Goal: Find specific page/section: Find specific page/section

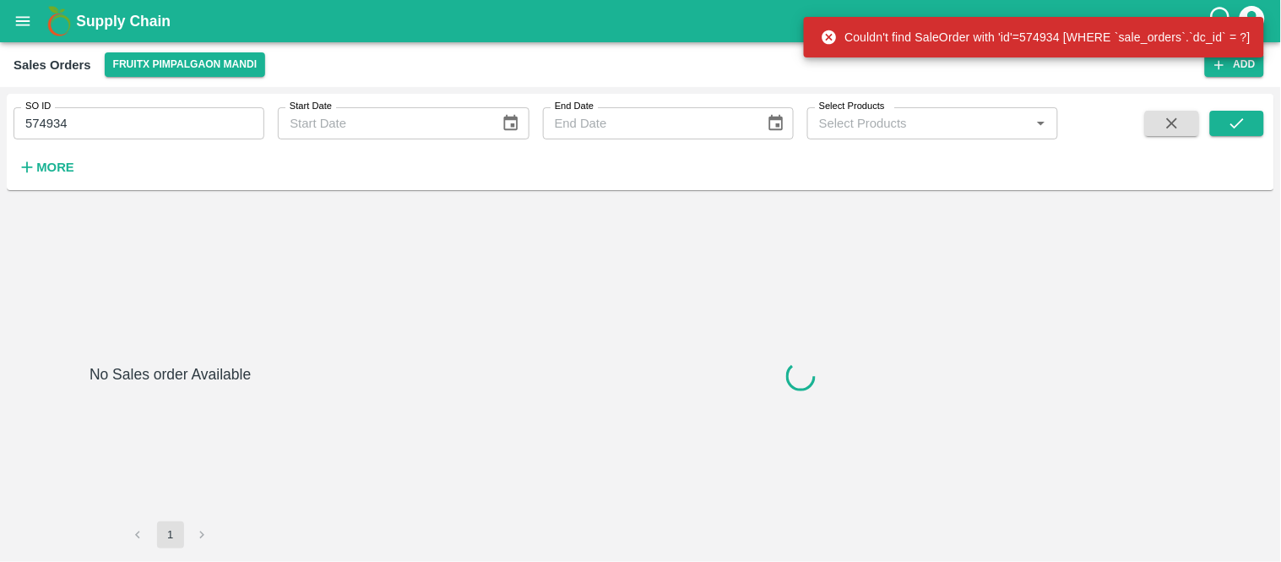
click at [66, 124] on input "574934" at bounding box center [139, 123] width 251 height 32
paste input "text"
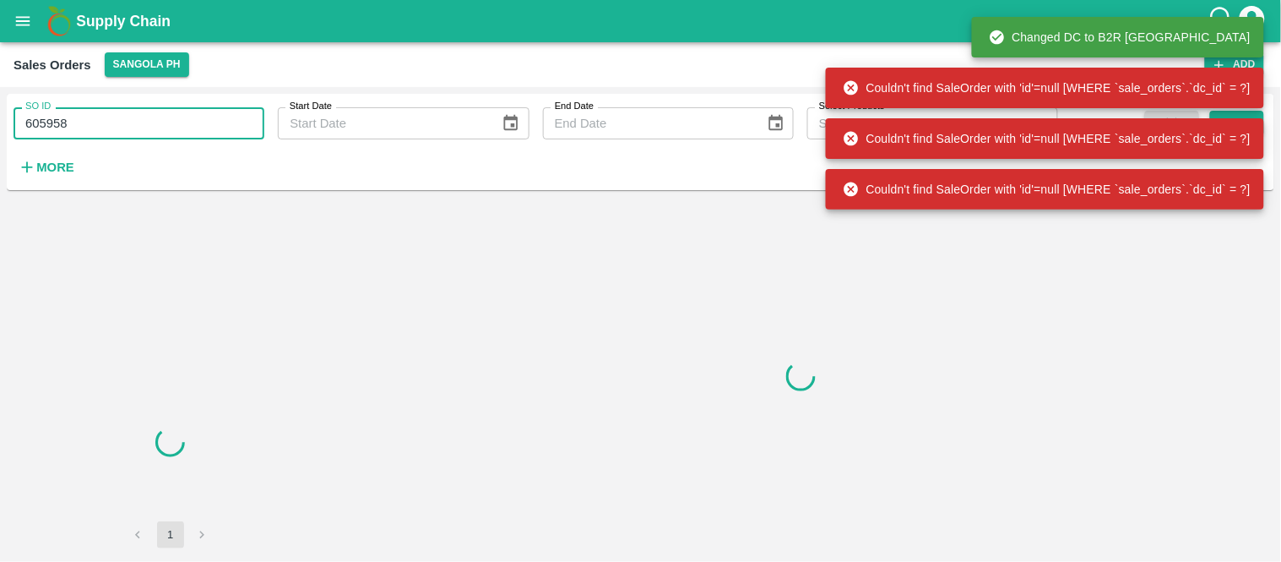
type input "605958"
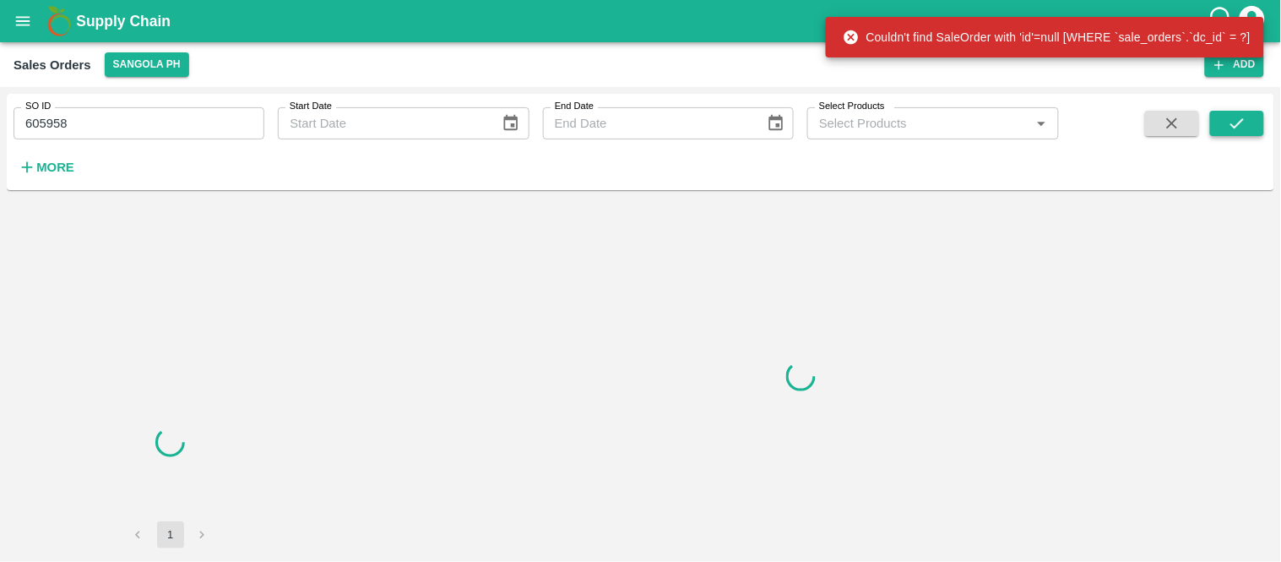
click at [1254, 121] on button "submit" at bounding box center [1237, 123] width 54 height 25
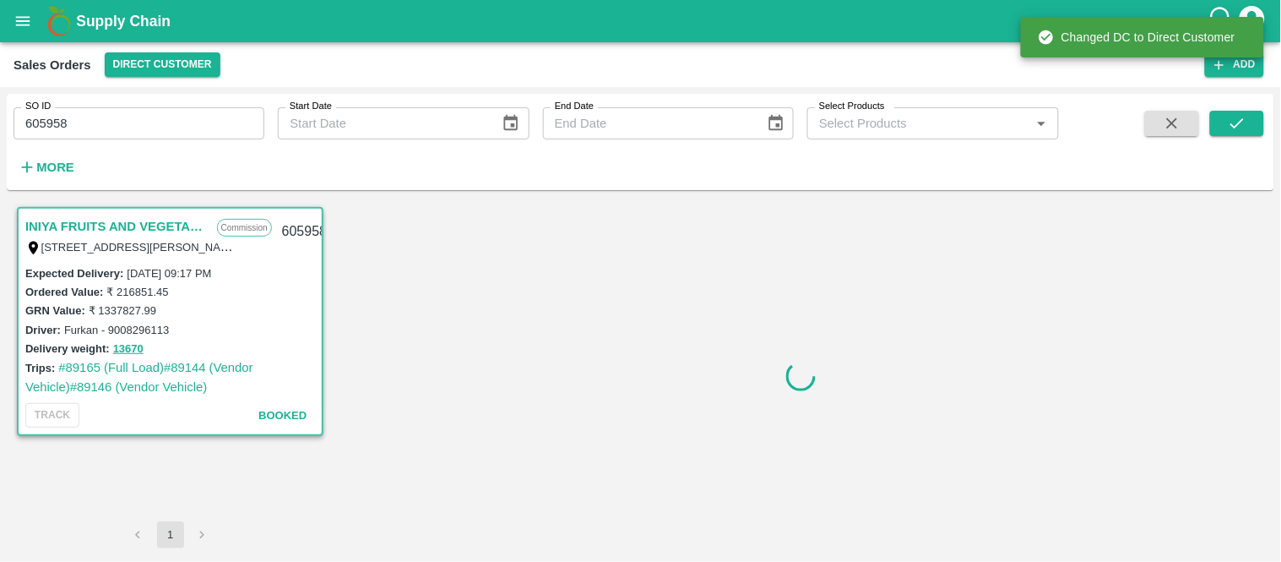
click at [175, 220] on link "INIYA FRUITS AND VEGETABLES" at bounding box center [116, 226] width 183 height 22
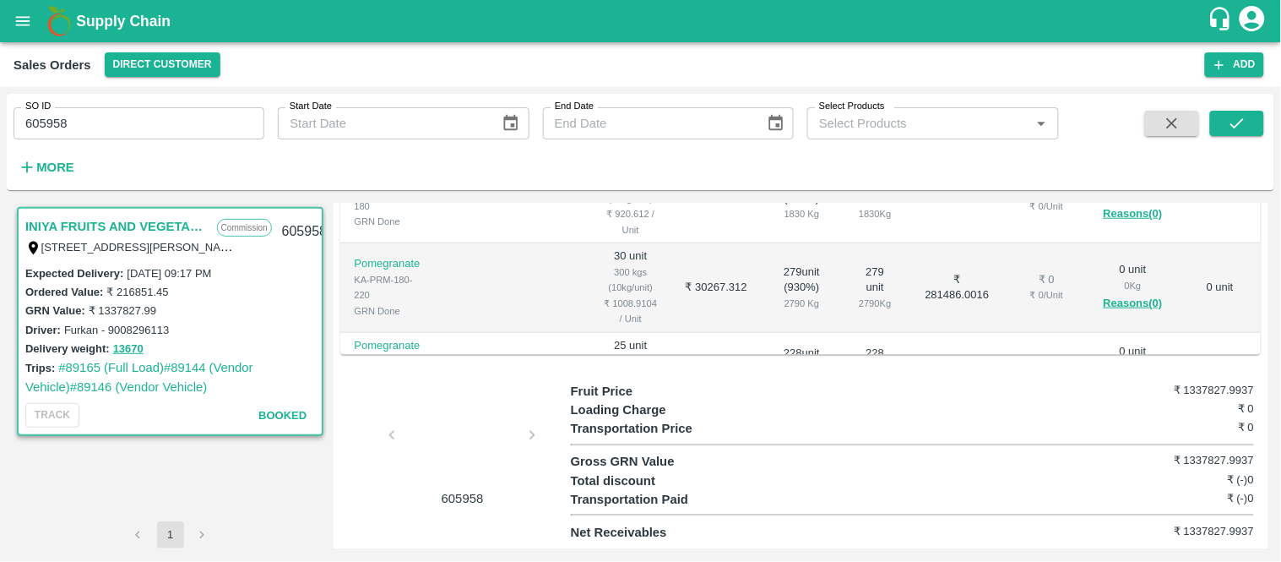
scroll to position [518, 0]
click at [459, 415] on div at bounding box center [462, 440] width 127 height 90
click at [498, 466] on div at bounding box center [462, 440] width 127 height 90
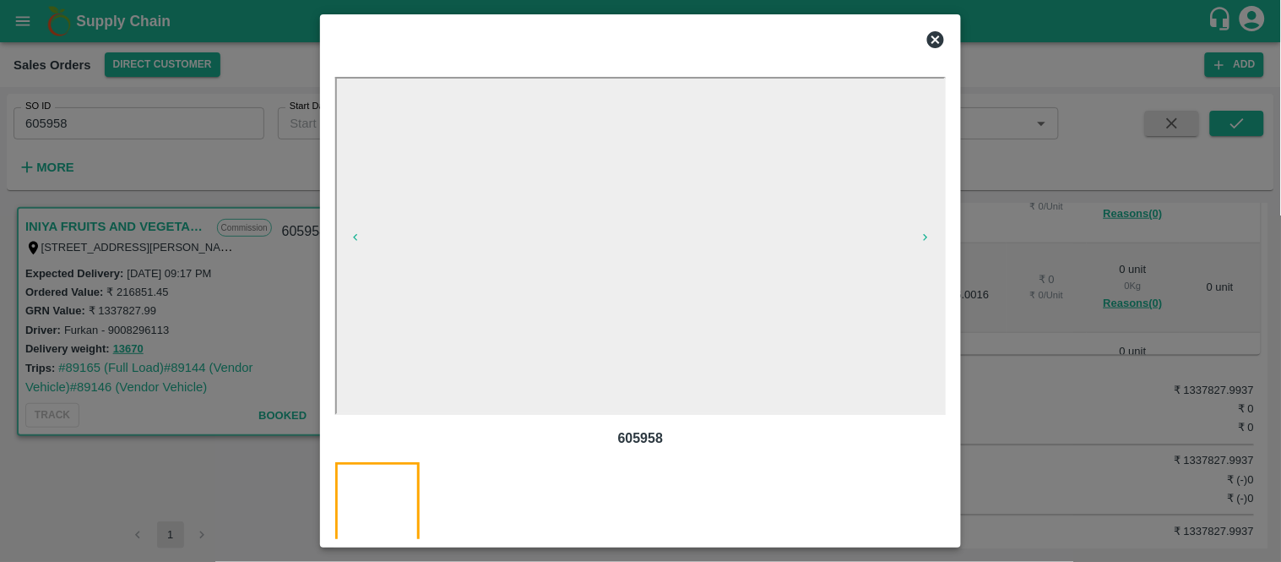
click at [943, 34] on icon at bounding box center [936, 40] width 20 height 20
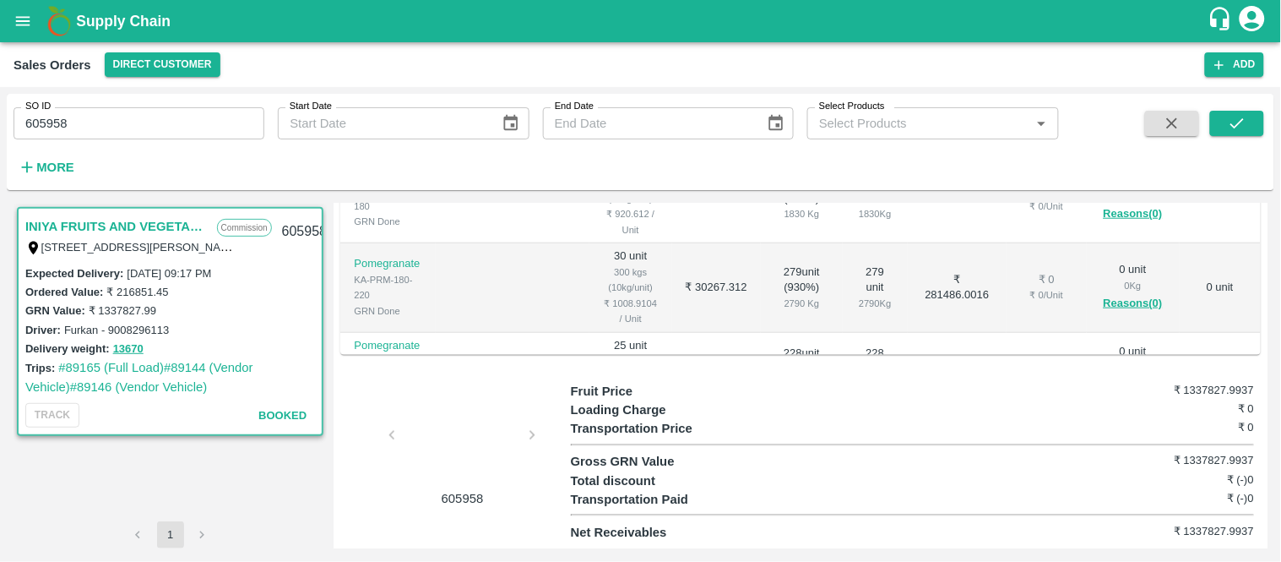
click at [128, 144] on div "SO ID 605958 SO ID Start Date Start Date End Date End Date Select Products Sele…" at bounding box center [529, 138] width 1059 height 88
click at [124, 140] on div "SO ID 605958 SO ID Start Date Start Date End Date End Date Select Products Sele…" at bounding box center [529, 138] width 1059 height 88
click at [114, 129] on input "605958" at bounding box center [139, 123] width 251 height 32
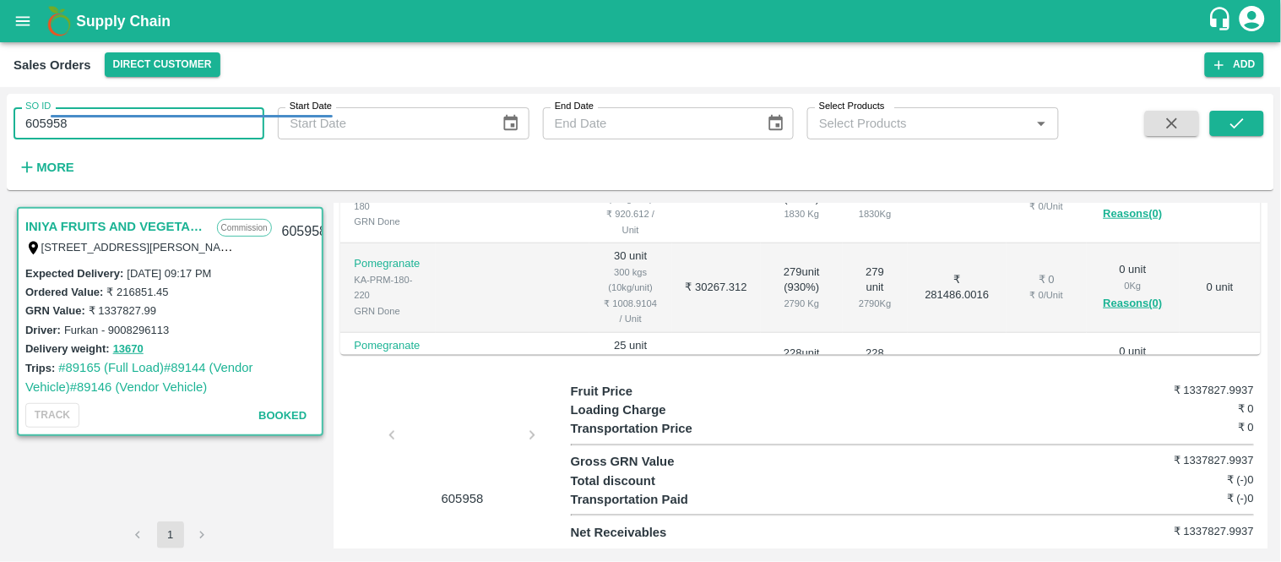
paste input "text"
type input "602754"
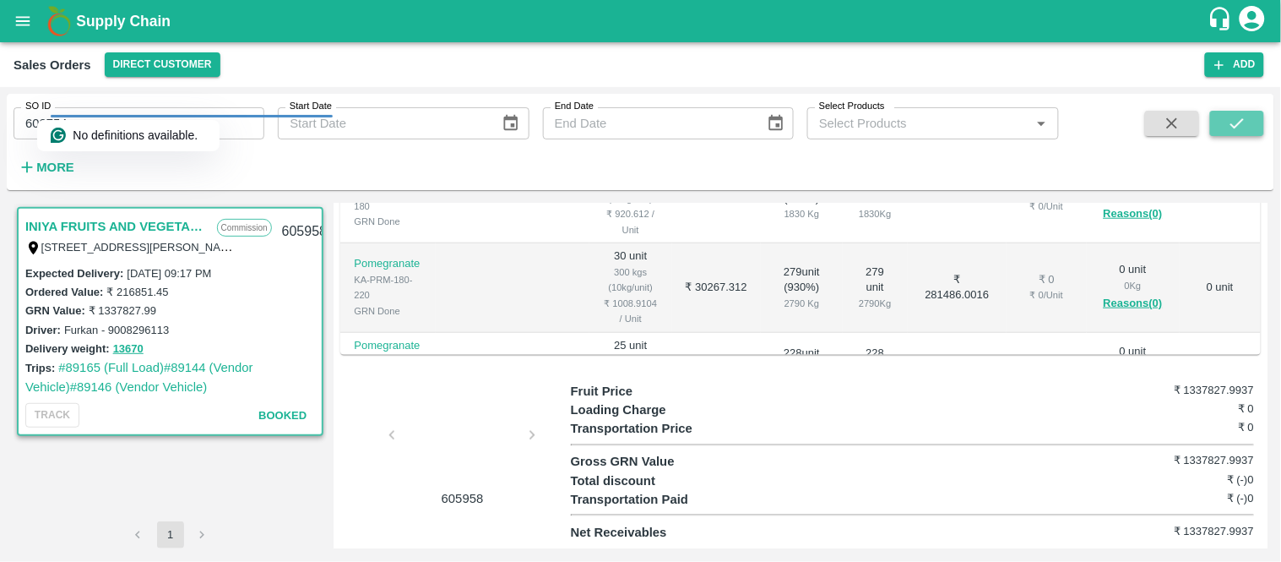
click at [1220, 118] on button "submit" at bounding box center [1237, 123] width 54 height 25
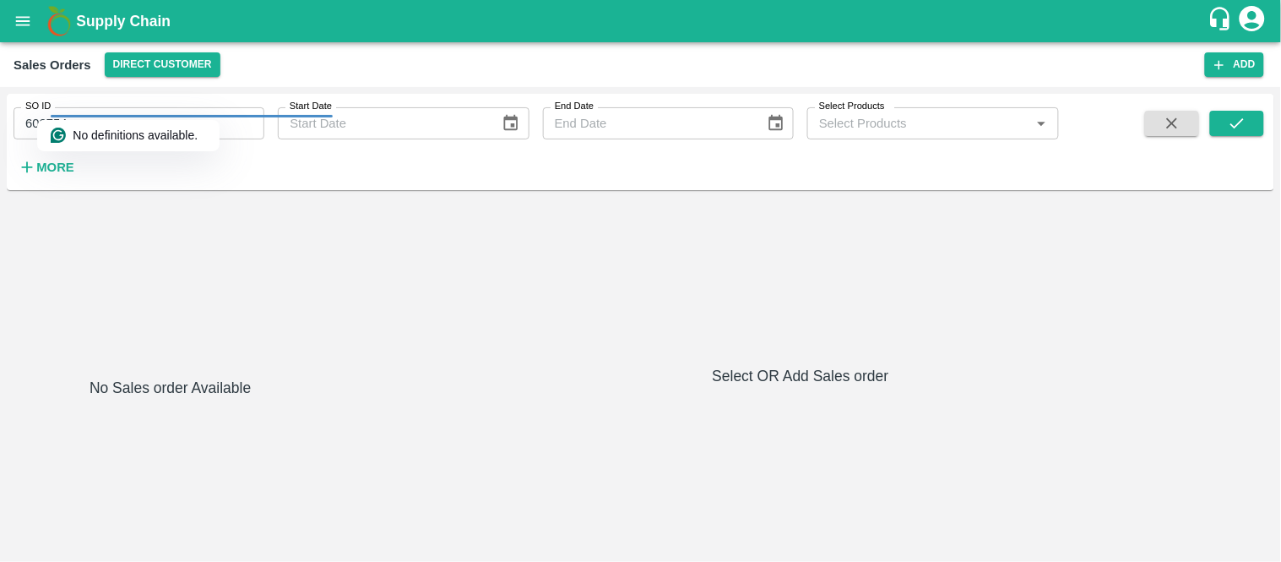
click at [419, 397] on div "No Sales order Available Select OR Add Sales order" at bounding box center [641, 376] width 1254 height 345
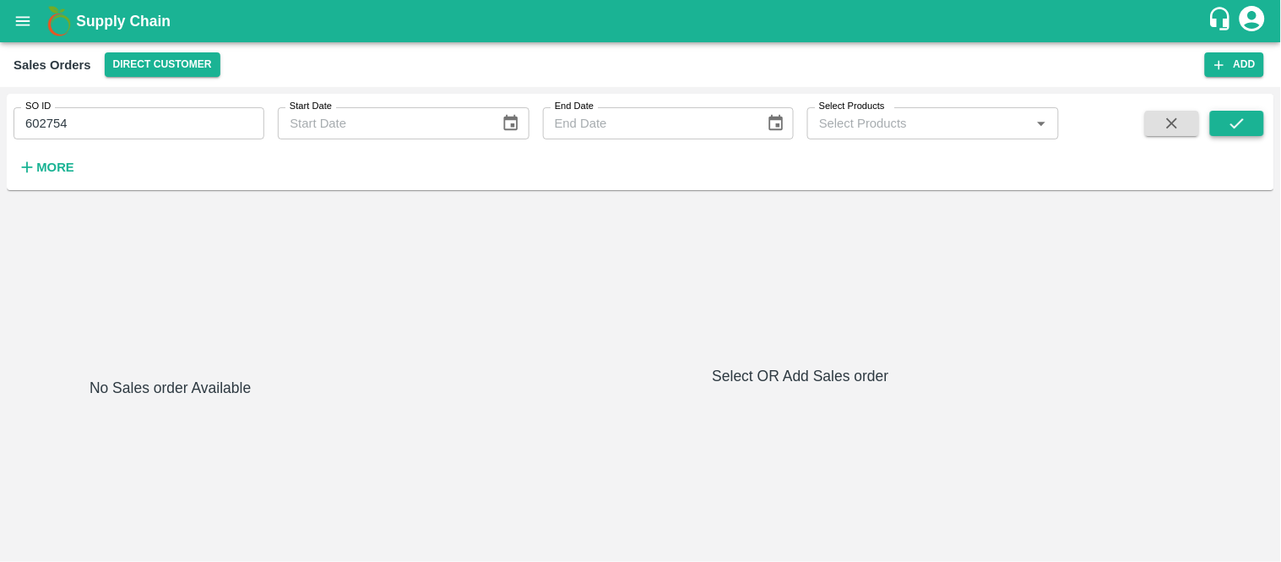
click at [1239, 115] on icon "submit" at bounding box center [1237, 123] width 19 height 19
click at [19, 19] on icon "open drawer" at bounding box center [23, 21] width 19 height 19
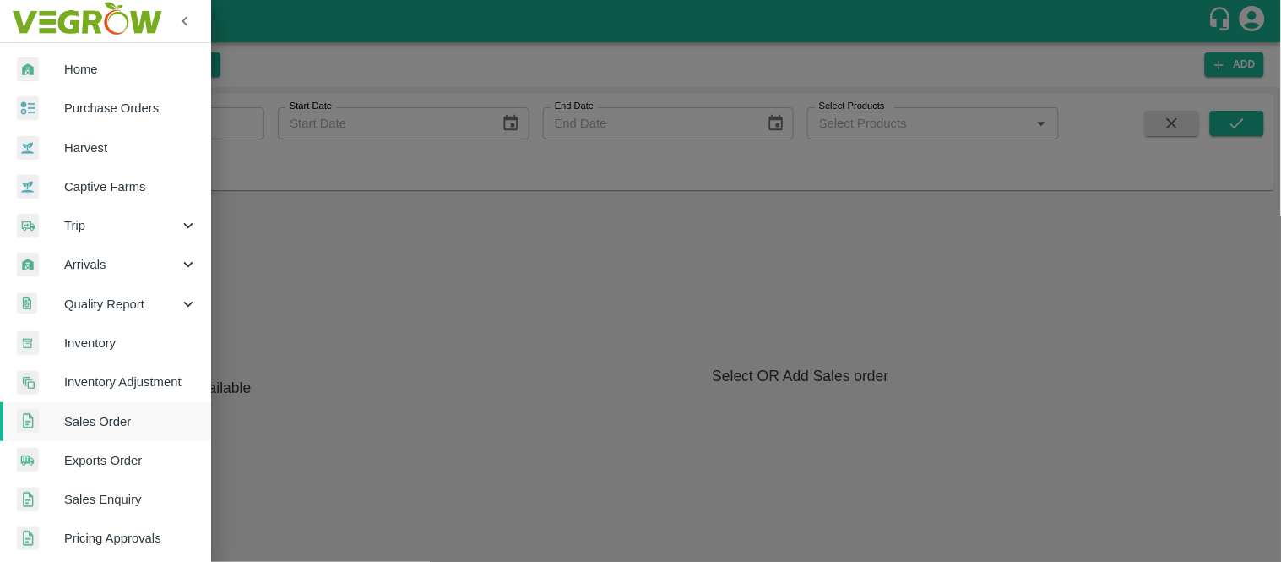
click at [108, 454] on span "Exports Order" at bounding box center [130, 460] width 133 height 19
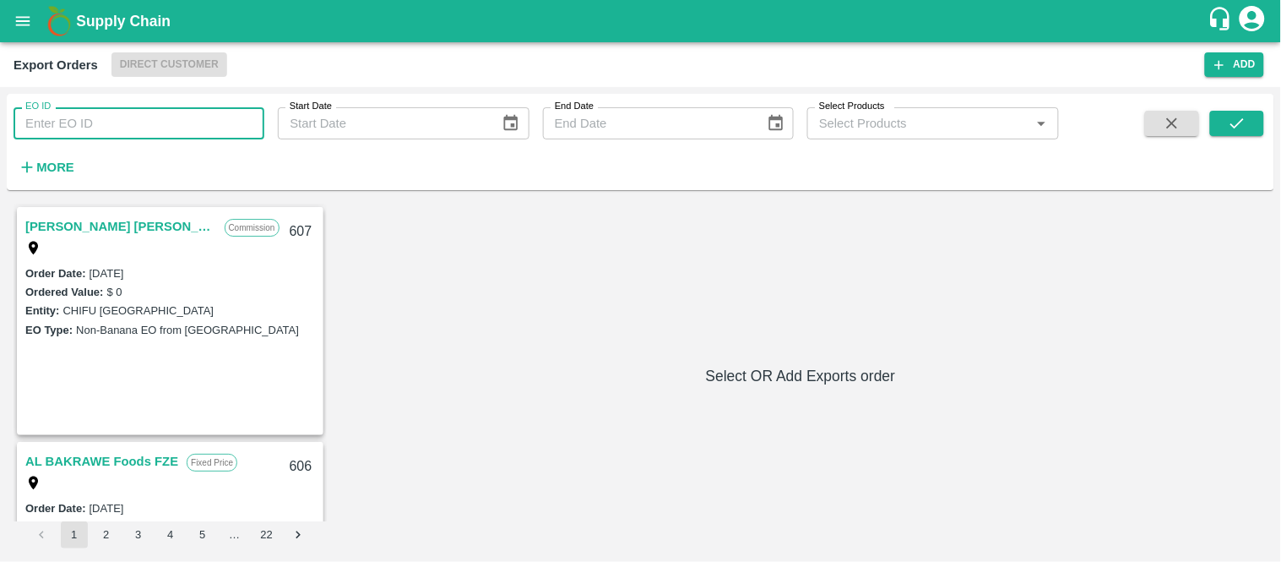
click at [121, 113] on input "EO ID" at bounding box center [139, 123] width 251 height 32
type input "518"
click at [1230, 127] on icon "submit" at bounding box center [1237, 123] width 19 height 19
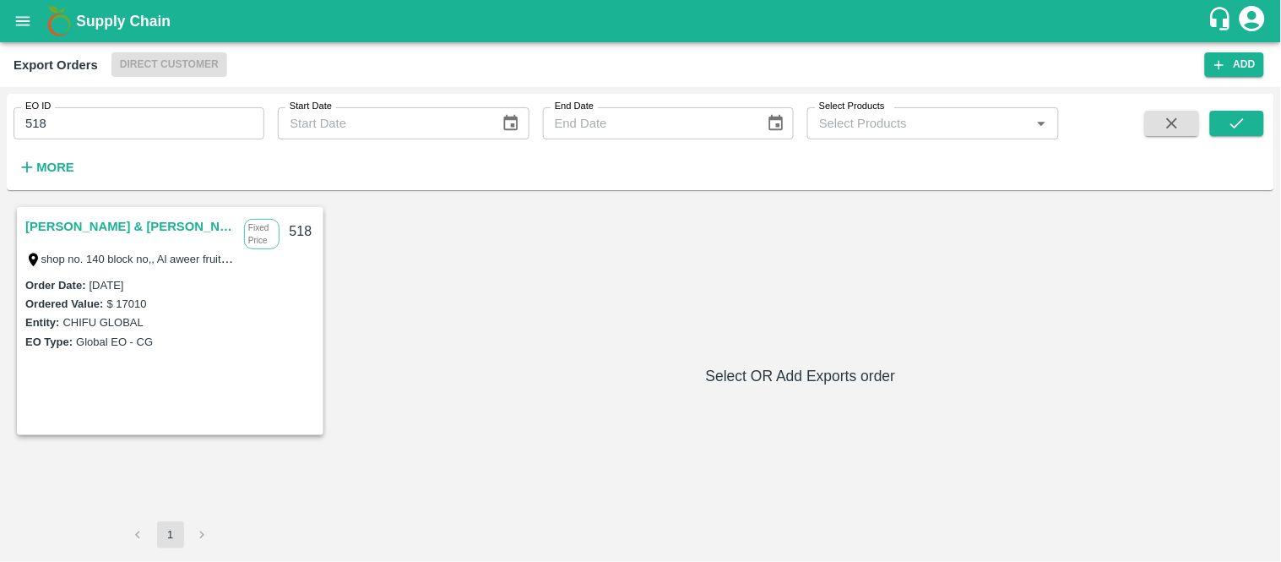
click at [167, 218] on link "ABDULMUNEM ABDULLA AL KHATTAL & ZAYED ABDULLA AHMAD AL KIHATAL.CO." at bounding box center [130, 226] width 210 height 22
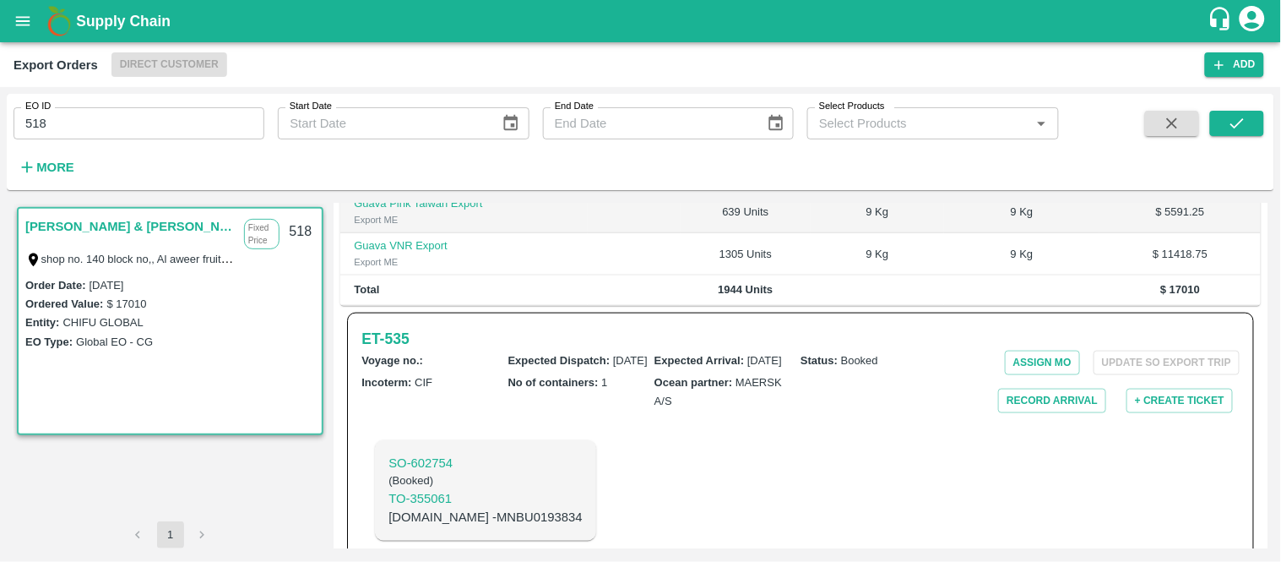
scroll to position [546, 0]
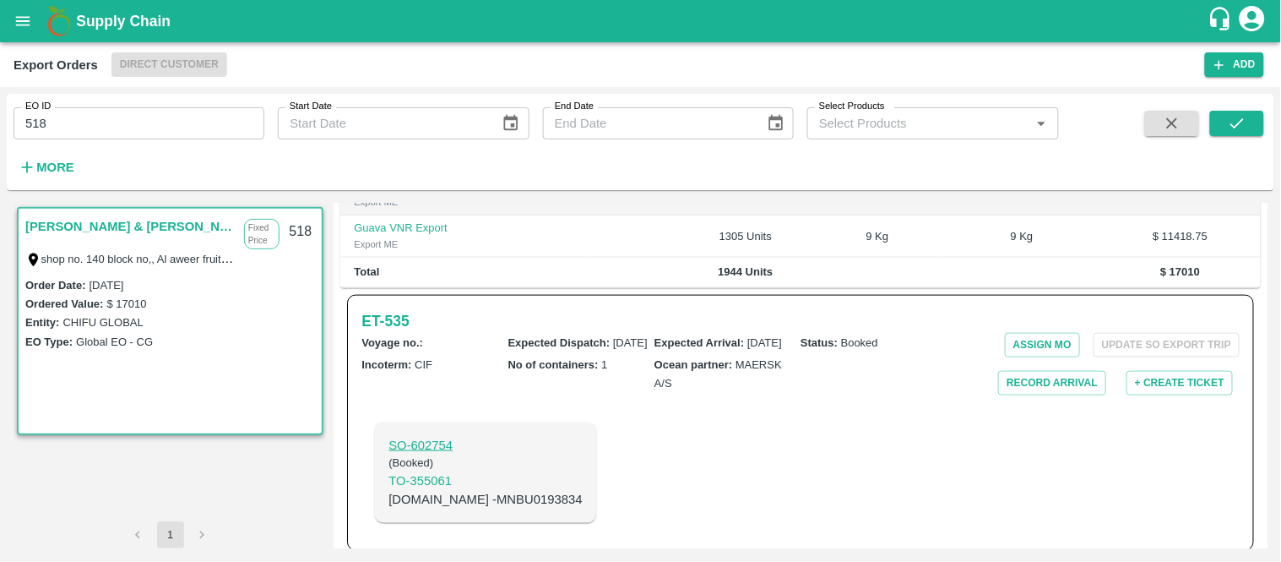
click at [440, 436] on p "SO- 602754" at bounding box center [484, 445] width 193 height 19
click at [461, 491] on p "C.No - MNBU0193834" at bounding box center [484, 500] width 193 height 19
copy p "MNBU0193834"
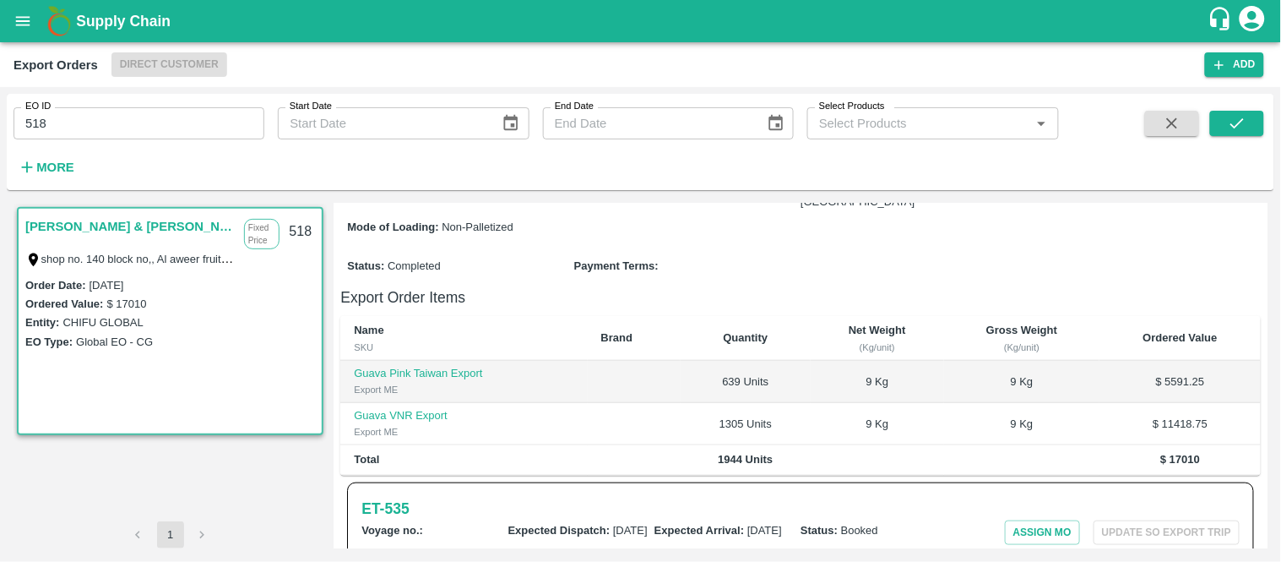
scroll to position [78, 0]
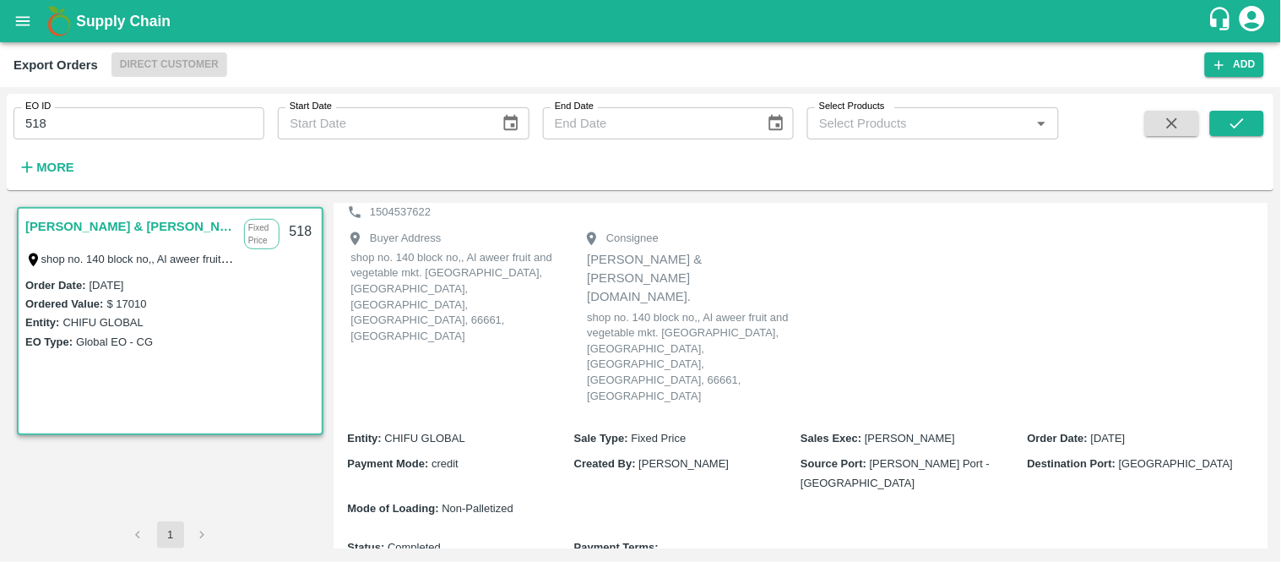
click at [473, 204] on p "ABDULLA AL KHATTAL & ZAYED" at bounding box center [467, 196] width 194 height 16
copy div "ABDULLA AL KHATTAL & ZAYED"
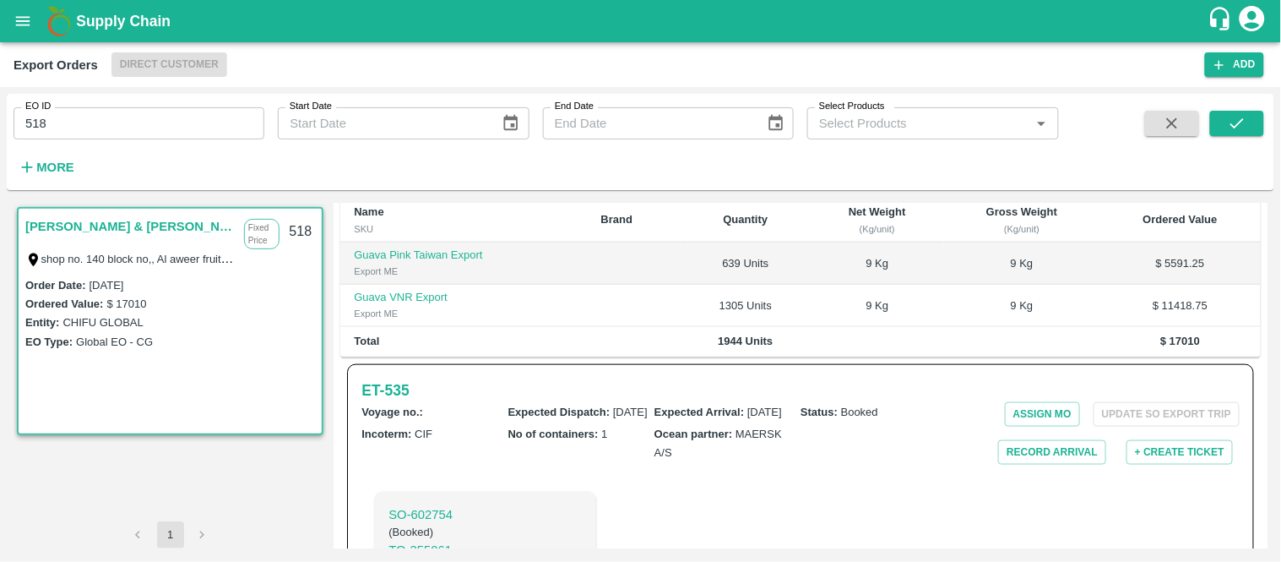
scroll to position [546, 0]
